Goal: Use online tool/utility

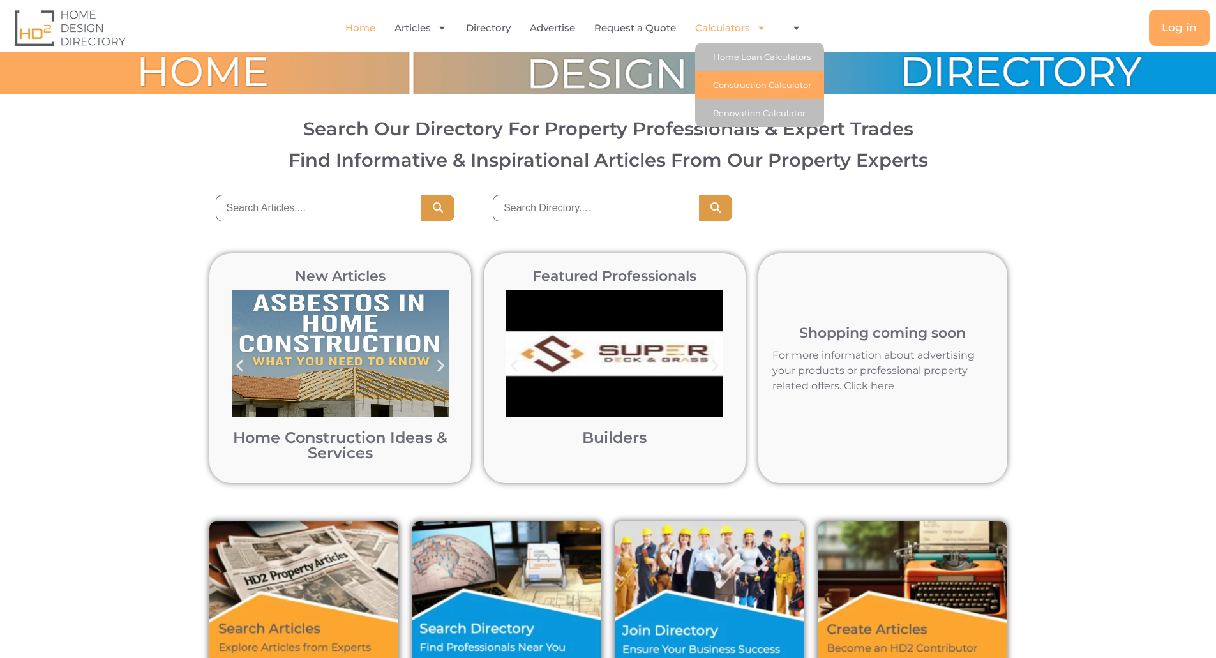
click at [785, 92] on link "Construction Calculator" at bounding box center [759, 85] width 129 height 28
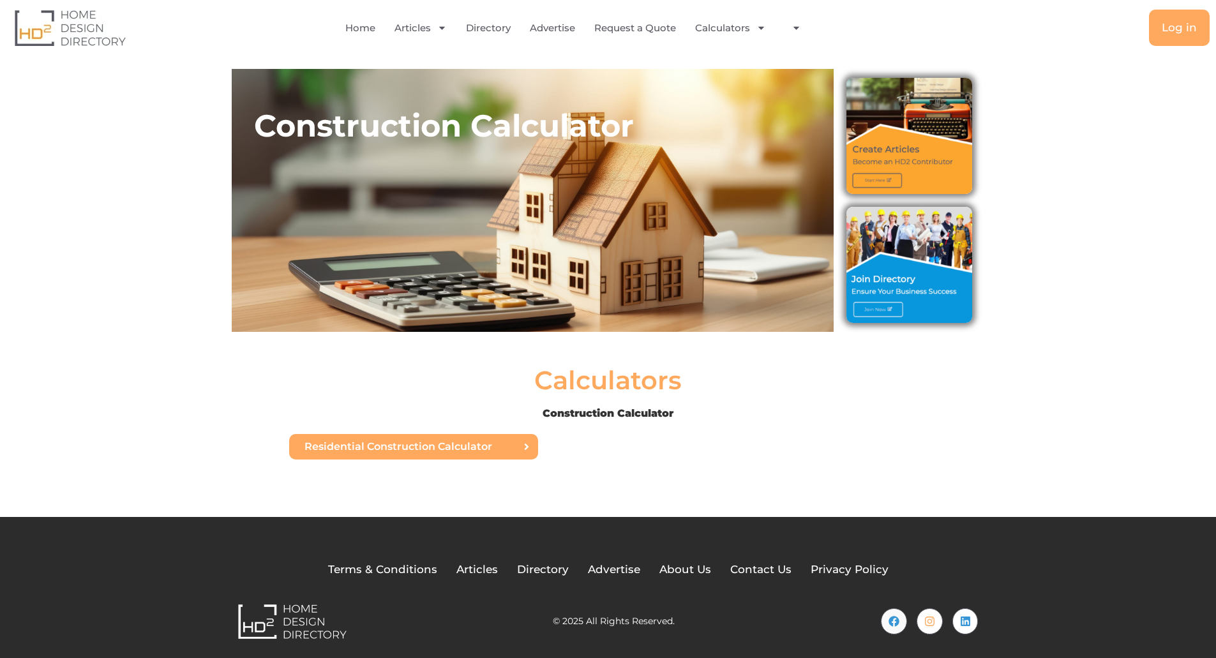
click at [520, 450] on link "Residential Construction Calculator" at bounding box center [413, 447] width 249 height 26
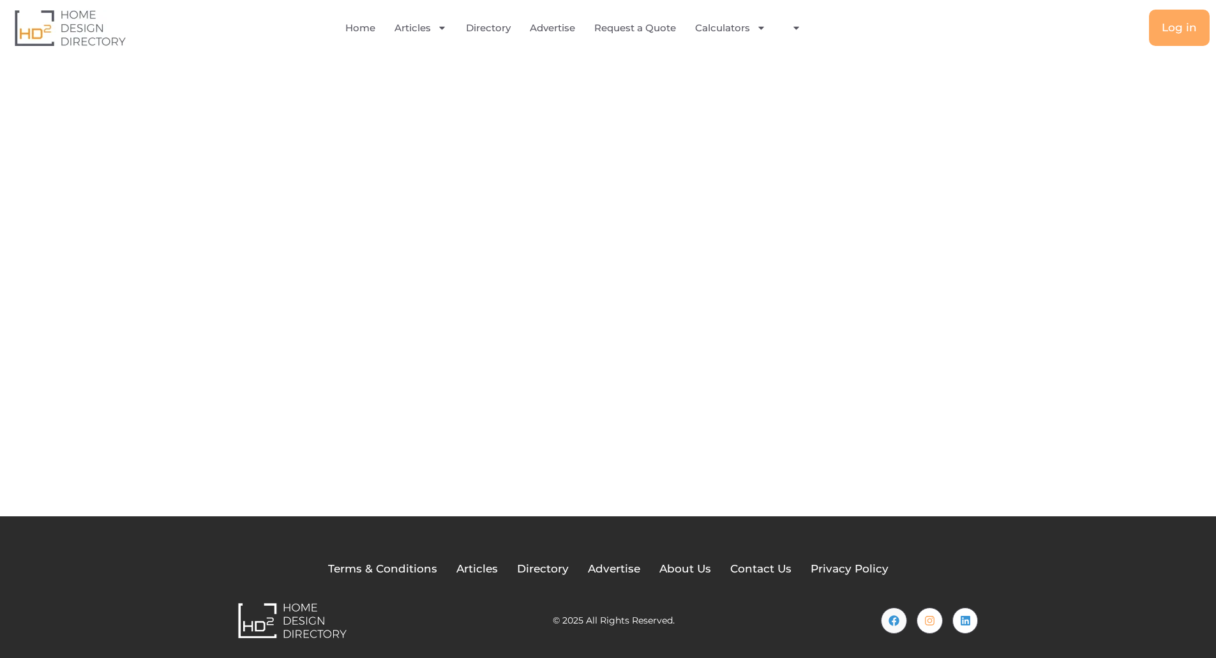
scroll to position [81, 0]
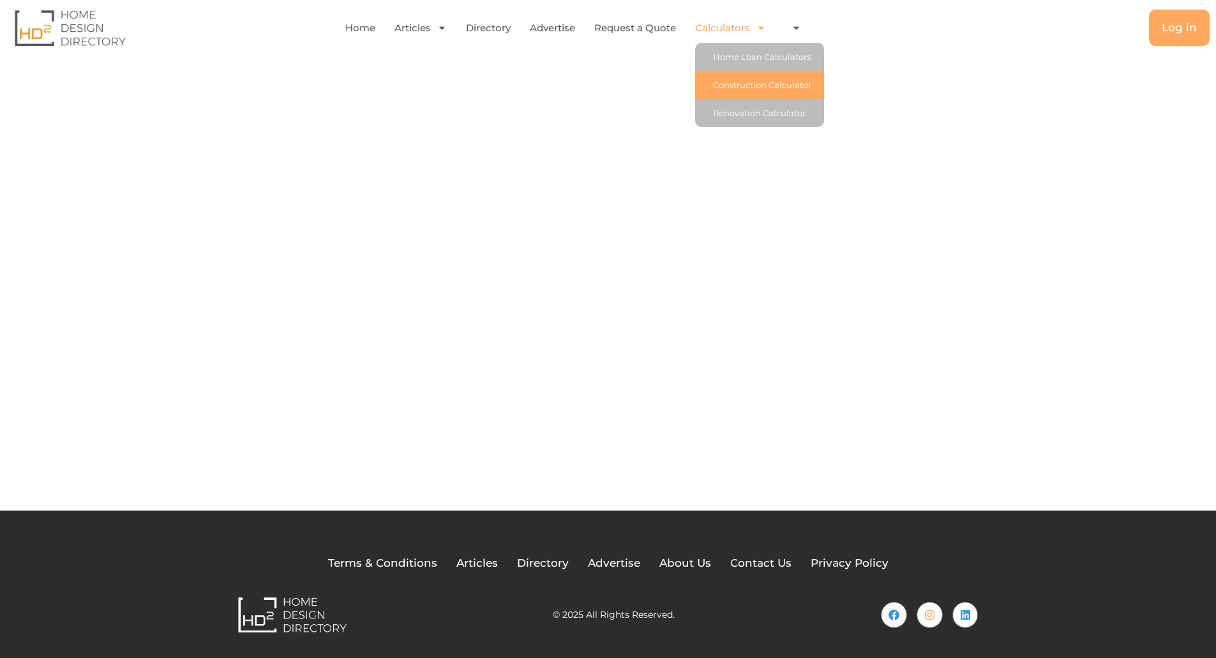
click at [760, 84] on link "Construction Calculator" at bounding box center [759, 85] width 129 height 28
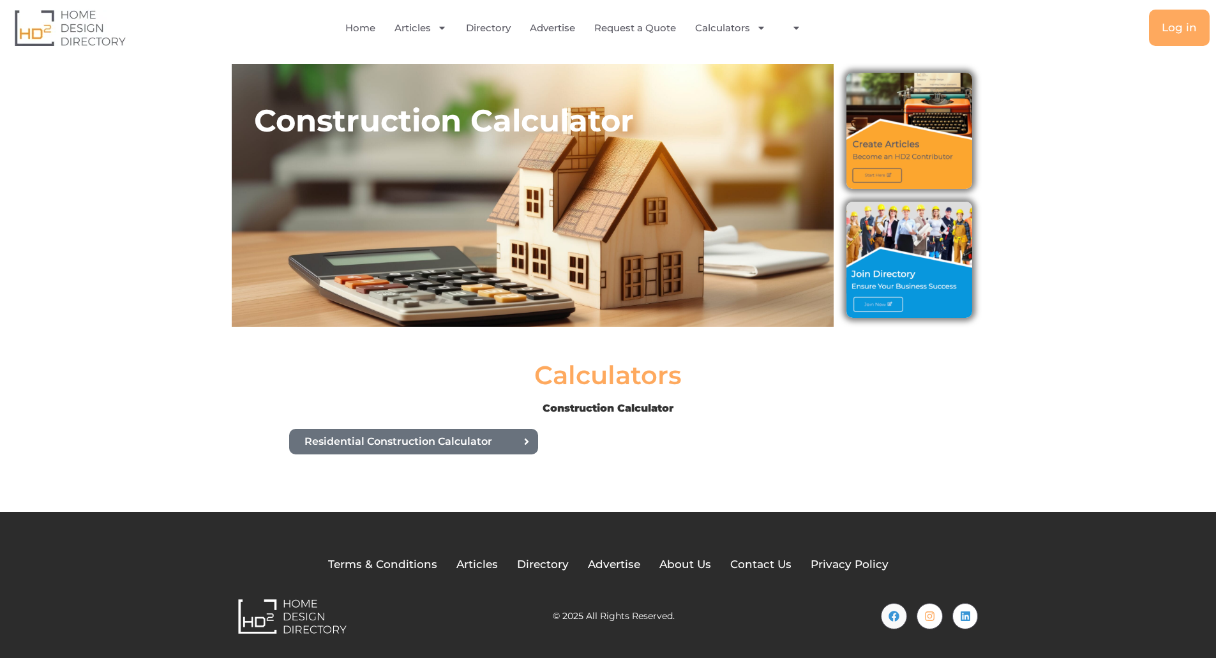
scroll to position [6, 0]
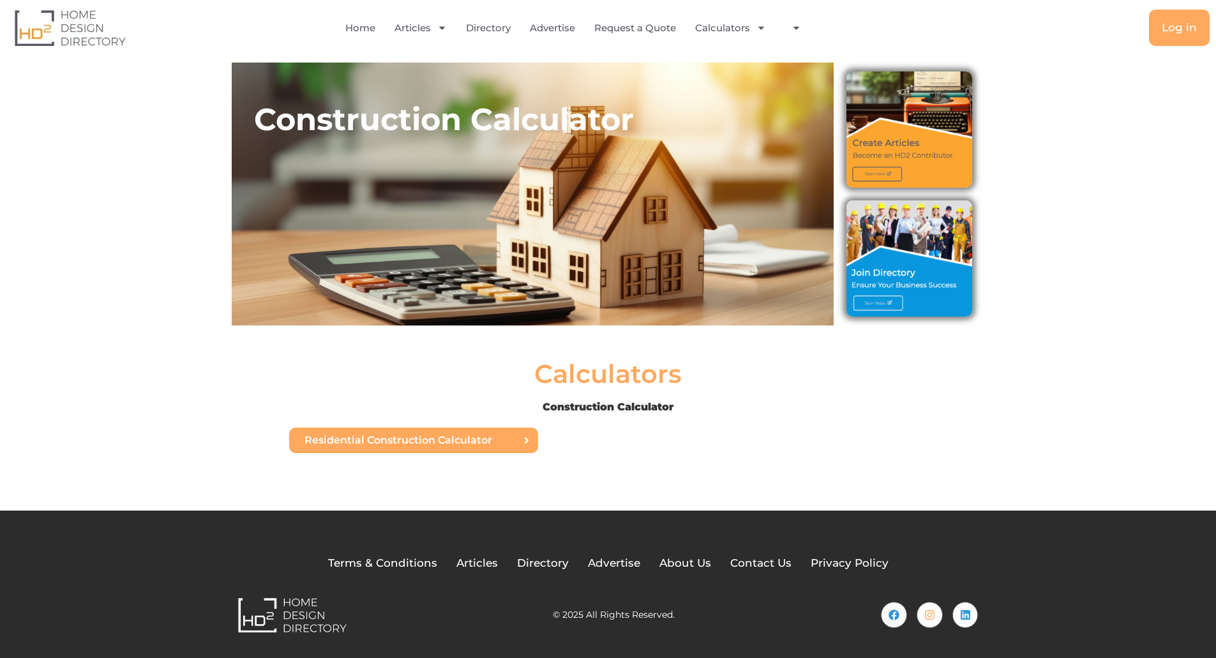
click at [501, 434] on link "Residential Construction Calculator" at bounding box center [413, 441] width 249 height 26
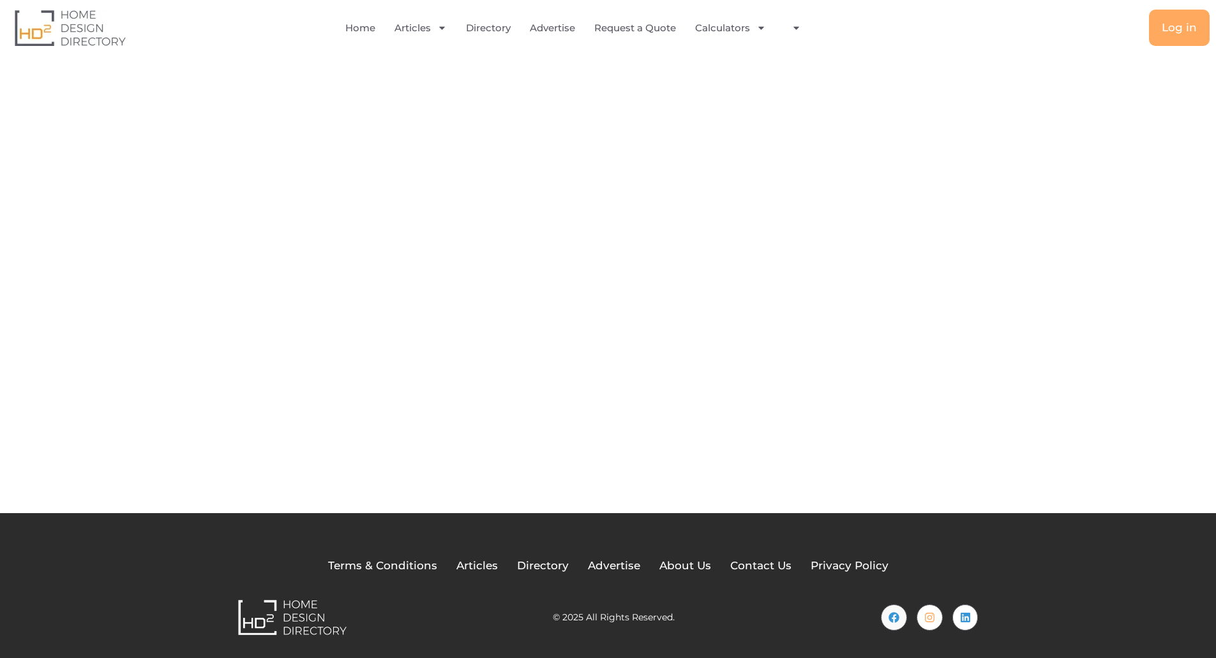
scroll to position [81, 0]
